Goal: Information Seeking & Learning: Find contact information

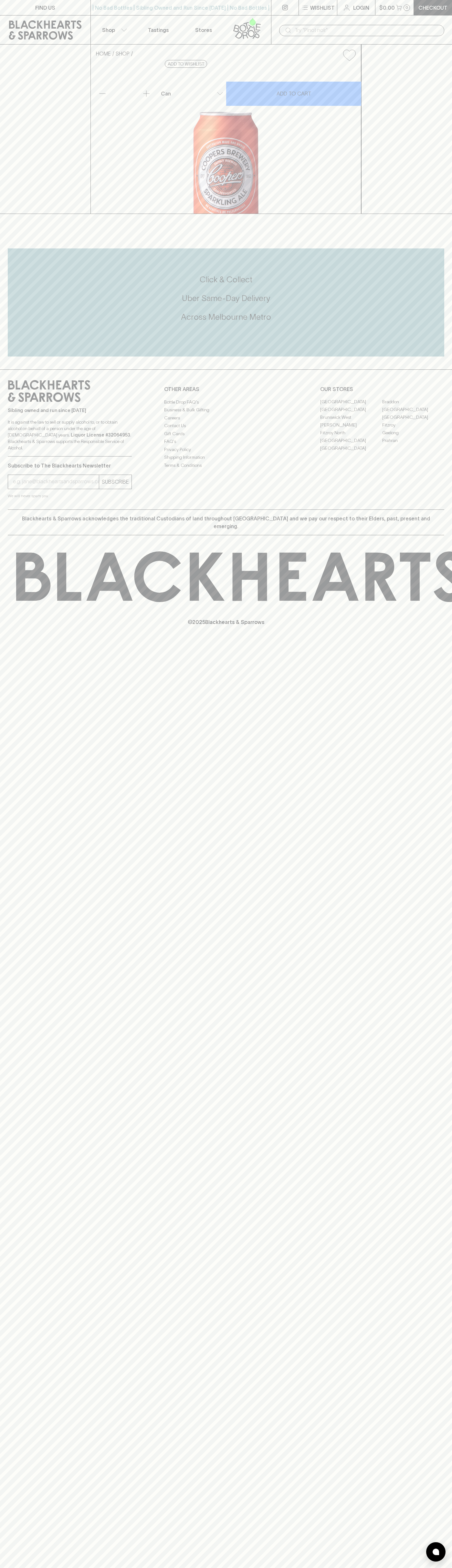
click at [422, 775] on div "FIND US | No Bad Bottles | Sibling Owned and Run Since 2006 | No Bad Bottles | …" at bounding box center [226, 784] width 452 height 1568
click at [57, 1567] on html "FIND US | No Bad Bottles | Sibling Owned and Run Since 2006 | No Bad Bottles | …" at bounding box center [226, 784] width 452 height 1568
click at [10, 838] on div "FIND US | No Bad Bottles | Sibling Owned and Run Since 2006 | No Bad Bottles | …" at bounding box center [226, 784] width 452 height 1568
